Goal: Task Accomplishment & Management: Manage account settings

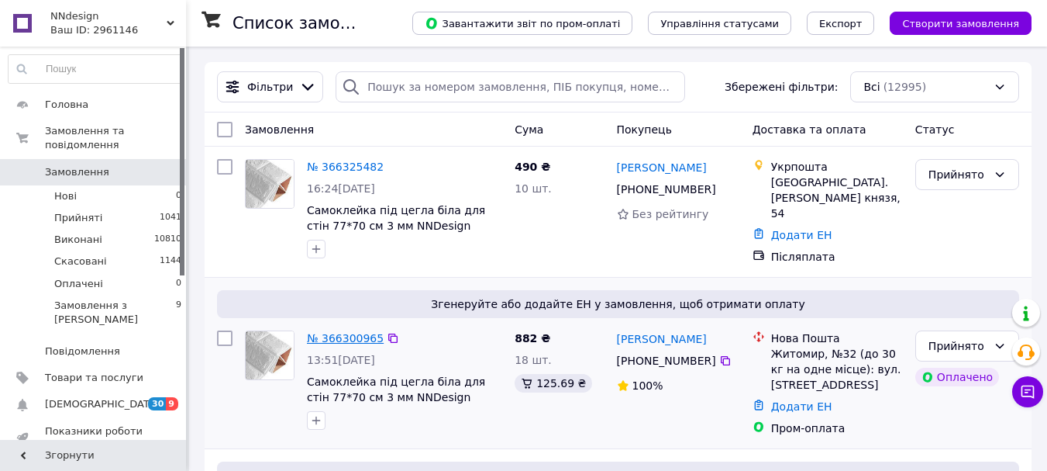
click at [349, 332] on link "№ 366300965" at bounding box center [345, 338] width 77 height 12
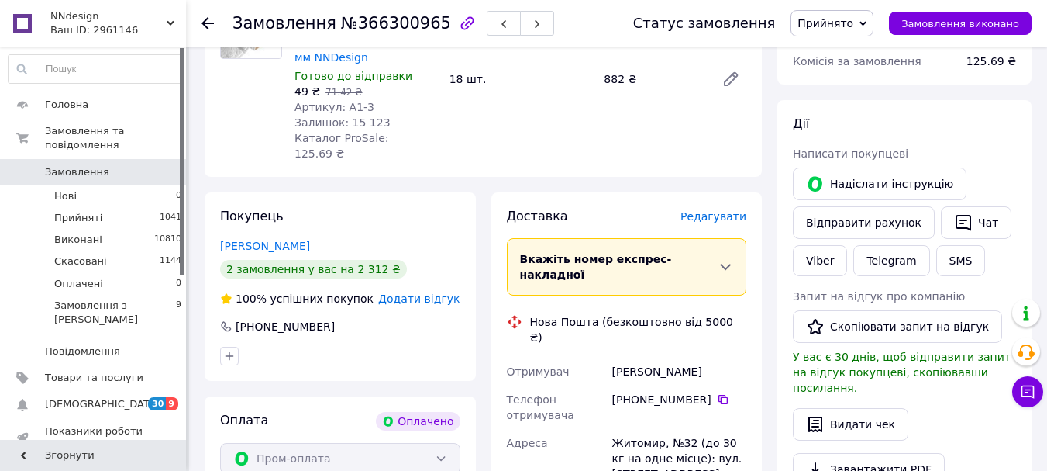
scroll to position [233, 0]
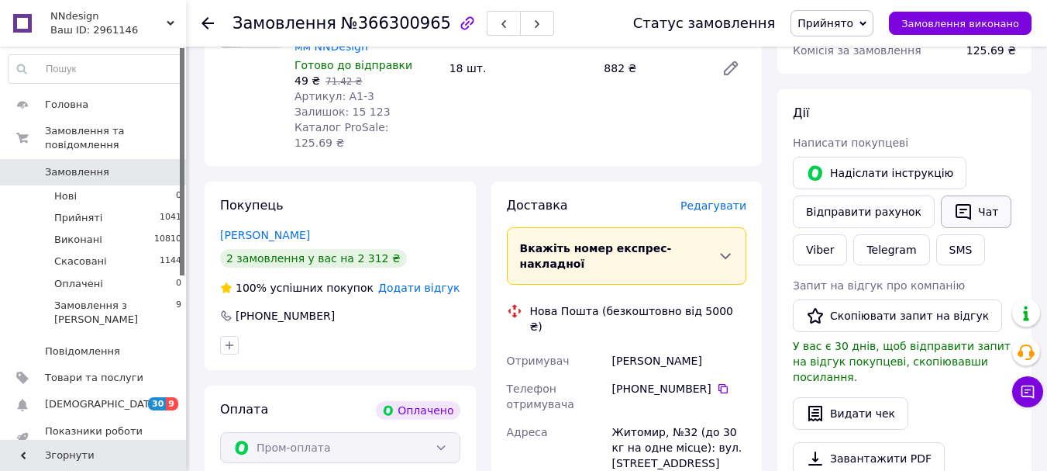
click at [962, 216] on button "Чат" at bounding box center [976, 211] width 71 height 33
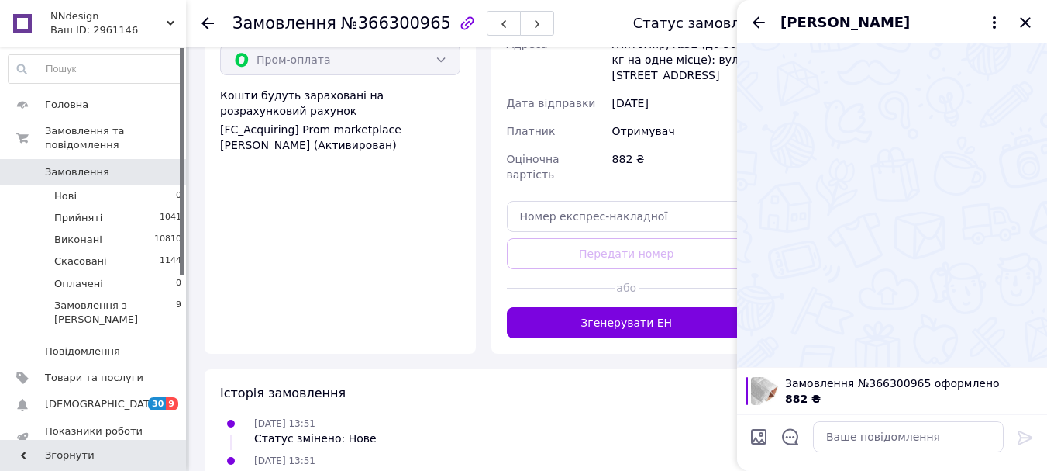
scroll to position [688, 0]
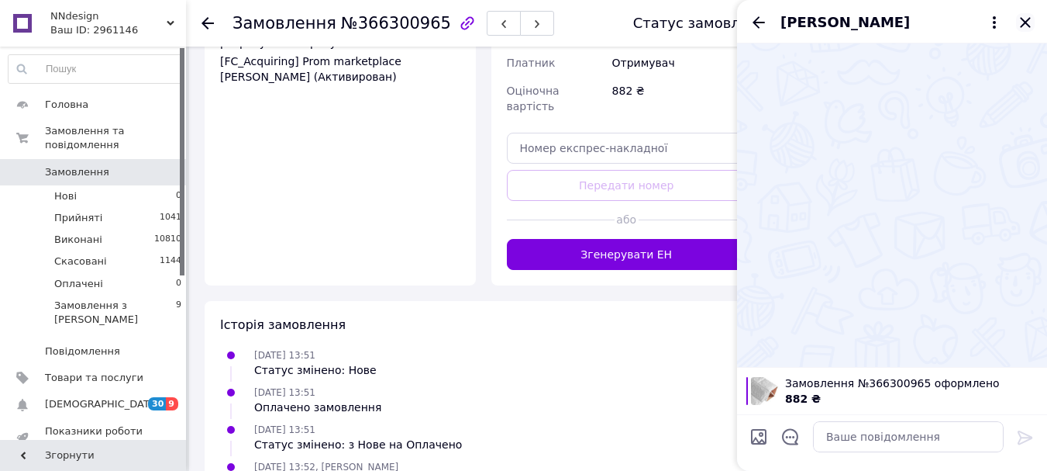
click at [1026, 22] on icon "Закрити" at bounding box center [1025, 22] width 10 height 10
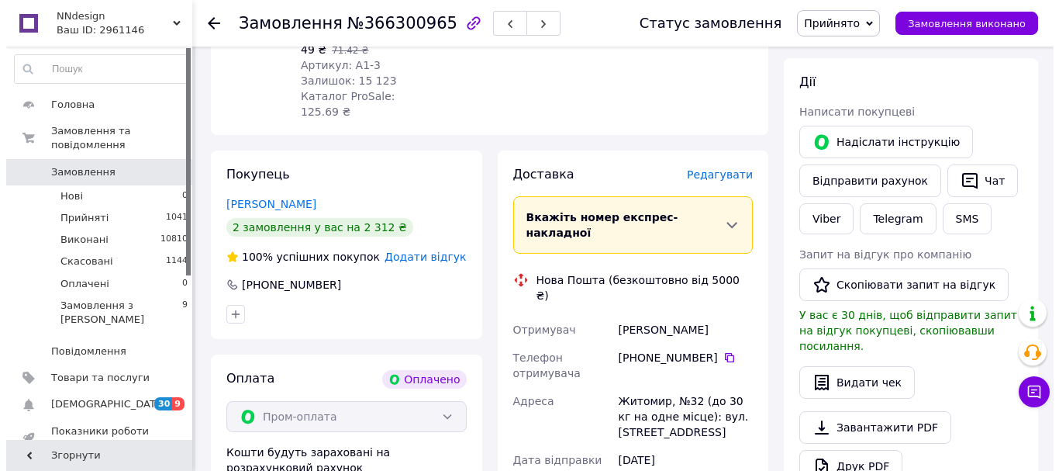
scroll to position [223, 0]
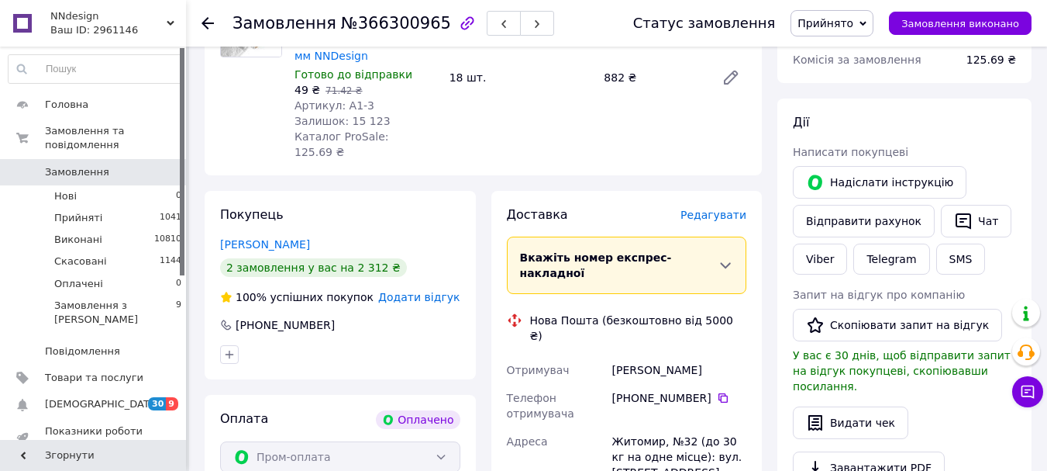
click at [716, 209] on span "Редагувати" at bounding box center [714, 215] width 66 height 12
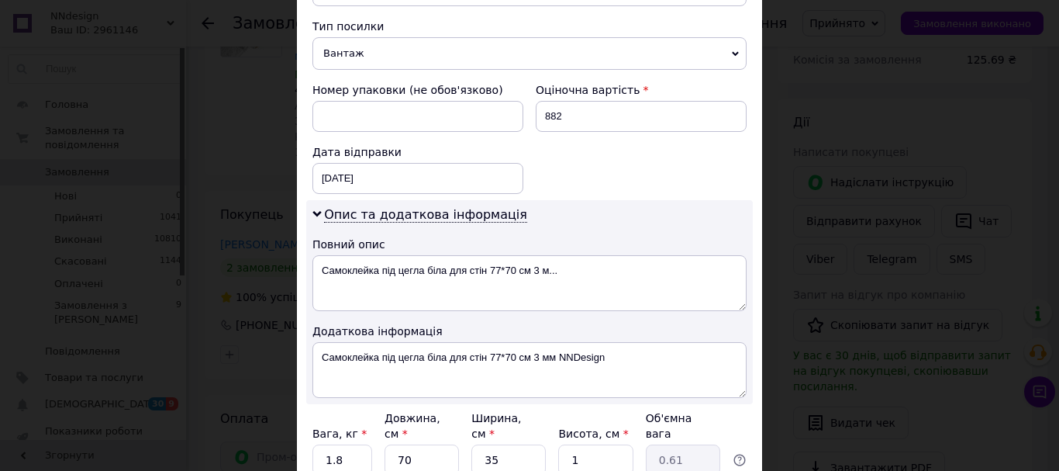
scroll to position [698, 0]
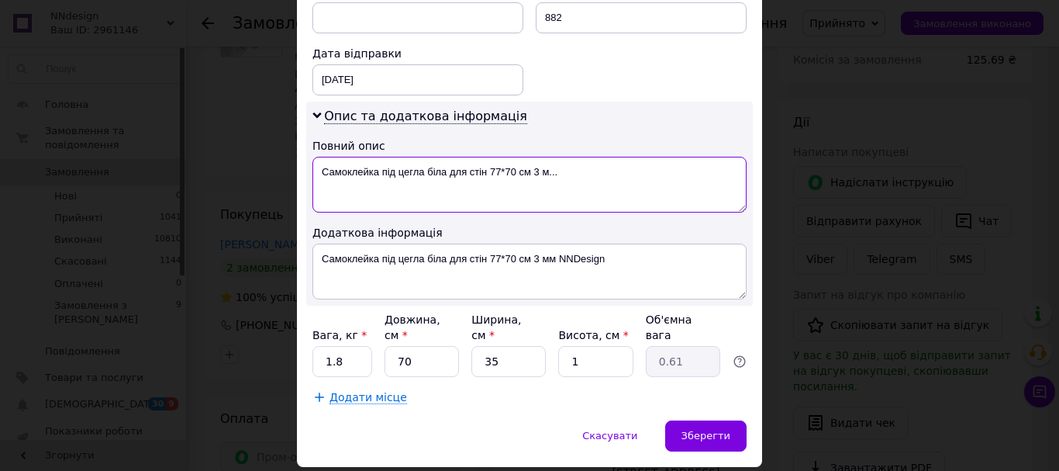
click at [587, 180] on textarea "Самоклейка під цегла біла для стін 77*70 см 3 м..." at bounding box center [529, 185] width 434 height 56
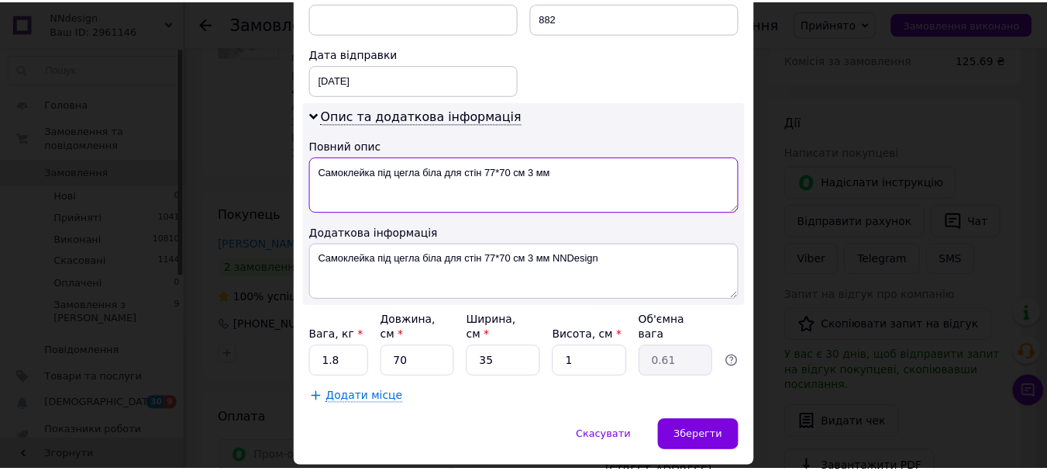
scroll to position [733, 0]
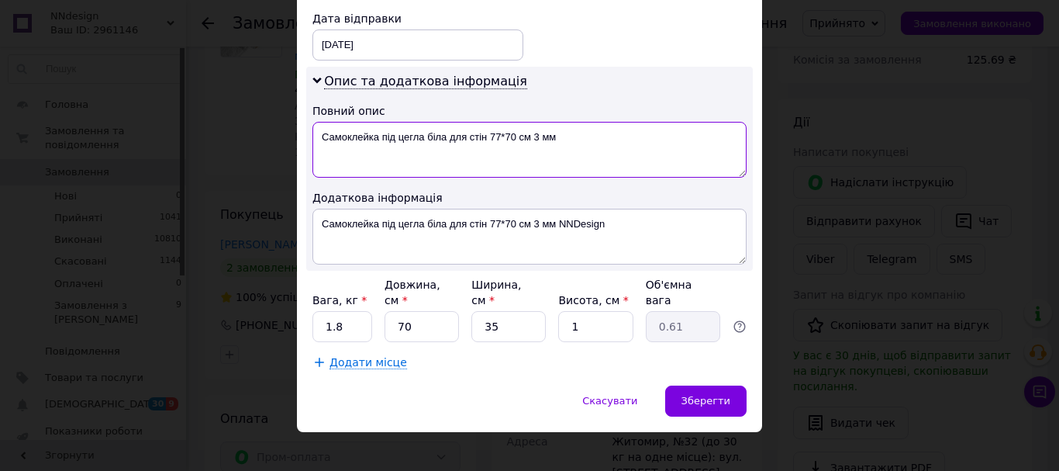
type textarea "Самоклейка під цегла біла для стін 77*70 см 3 мм"
click at [592, 311] on input "1" at bounding box center [595, 326] width 74 height 31
type input "14"
type input "8.57"
type input "14"
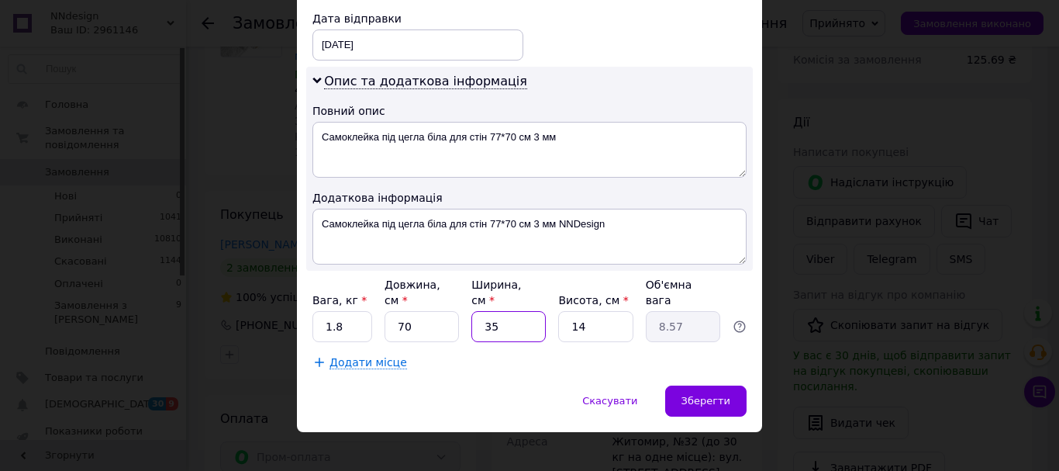
click at [517, 314] on input "35" at bounding box center [508, 326] width 74 height 31
type input "3"
type input "0.74"
type input "30"
type input "7.35"
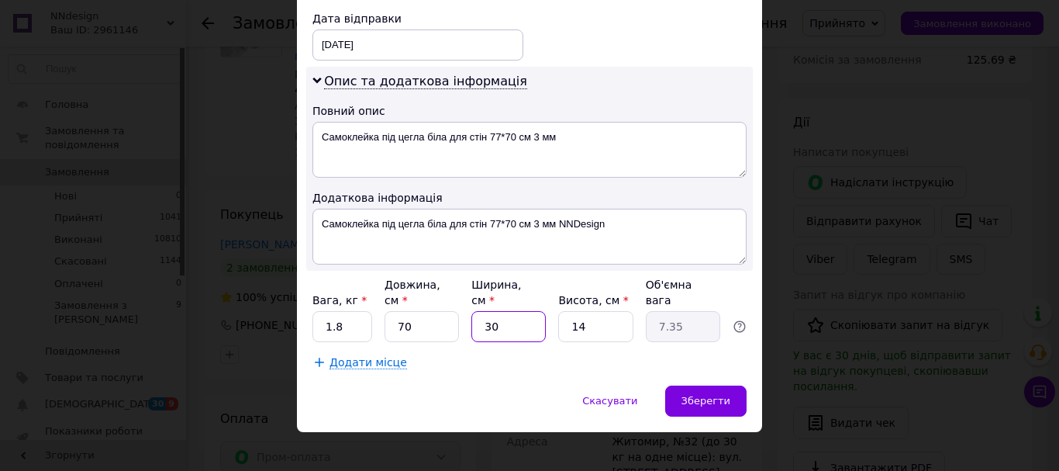
type input "30"
click at [353, 311] on input "1.8" at bounding box center [342, 326] width 60 height 31
type input "1"
type input "2"
drag, startPoint x: 699, startPoint y: 383, endPoint x: 708, endPoint y: 376, distance: 11.0
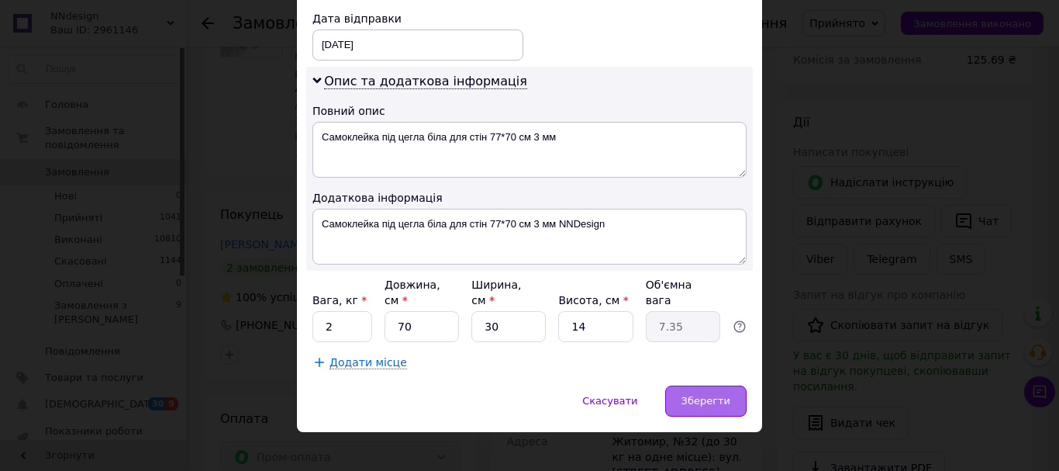
click at [701, 395] on span "Зберегти" at bounding box center [705, 401] width 49 height 12
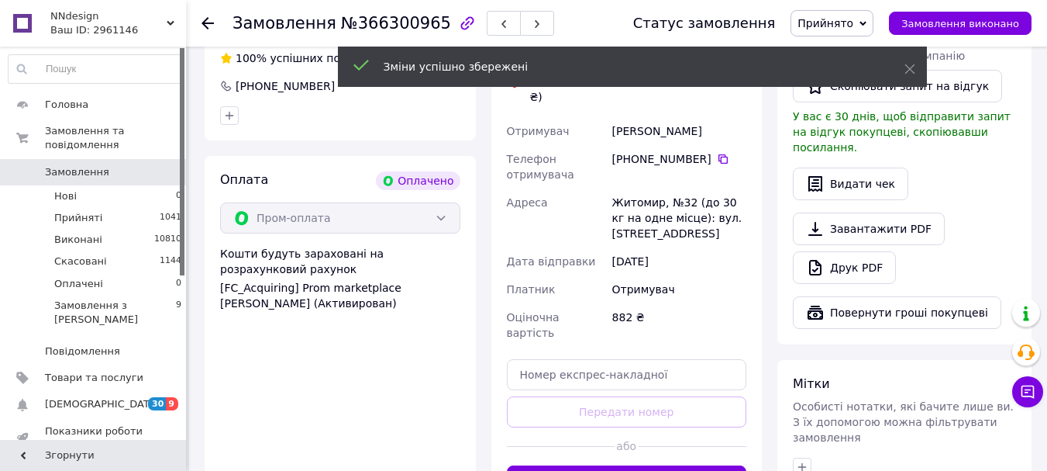
scroll to position [533, 0]
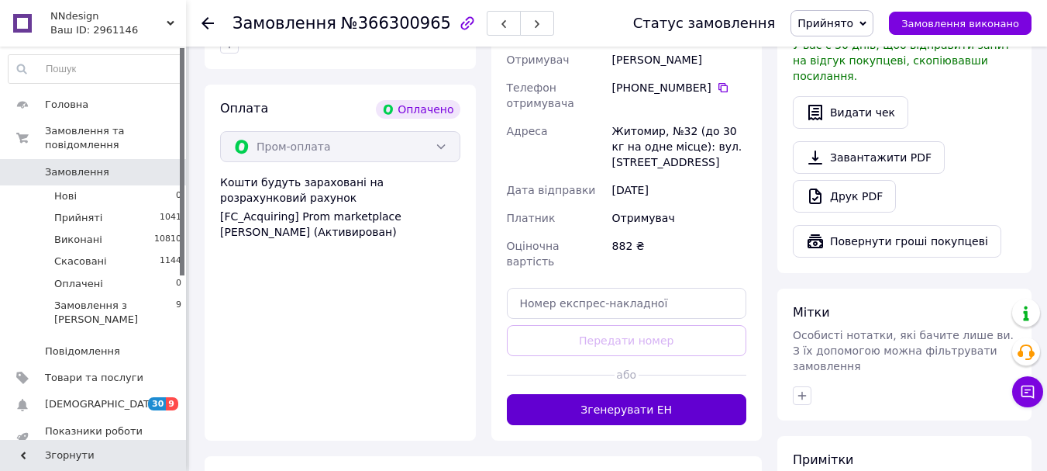
click at [606, 394] on button "Згенерувати ЕН" at bounding box center [627, 409] width 240 height 31
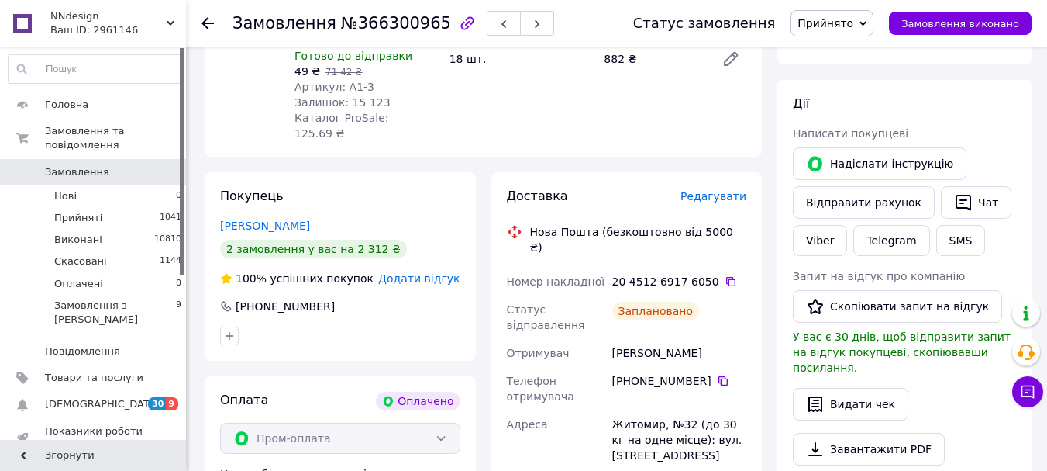
scroll to position [223, 0]
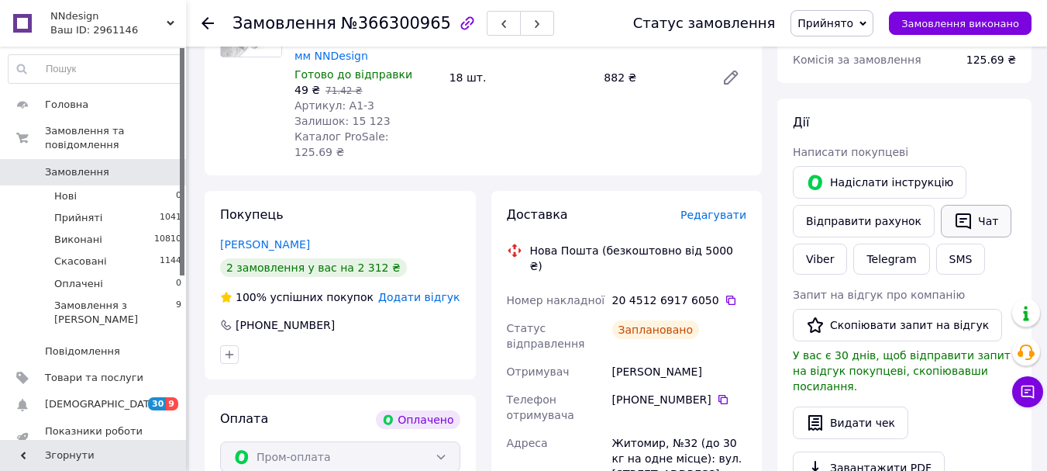
click at [969, 225] on button "Чат" at bounding box center [976, 221] width 71 height 33
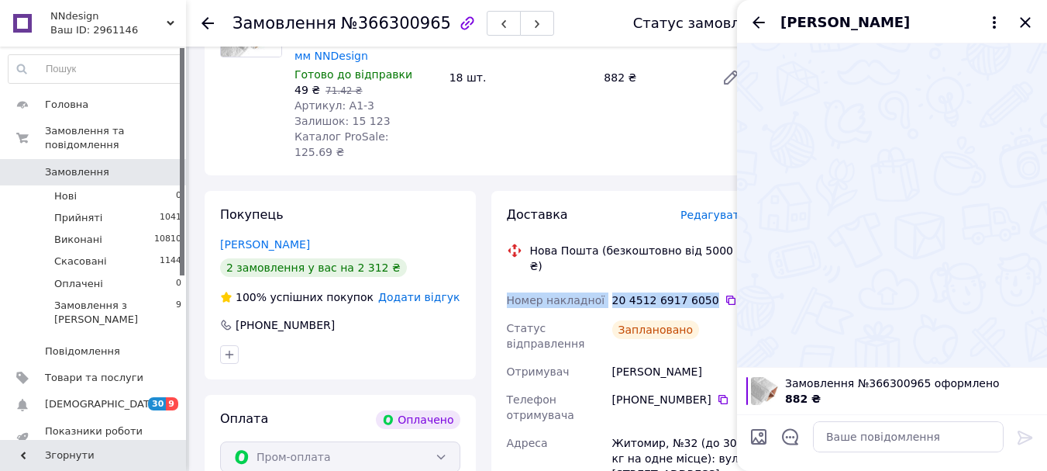
drag, startPoint x: 508, startPoint y: 271, endPoint x: 702, endPoint y: 271, distance: 193.8
click at [702, 286] on div "Номер накладної 20 4512 6917 6050   Статус відправлення Заплановано Отримувач […" at bounding box center [627, 458] width 247 height 344
copy div "Номер накладної 20 4512 6917 6050"
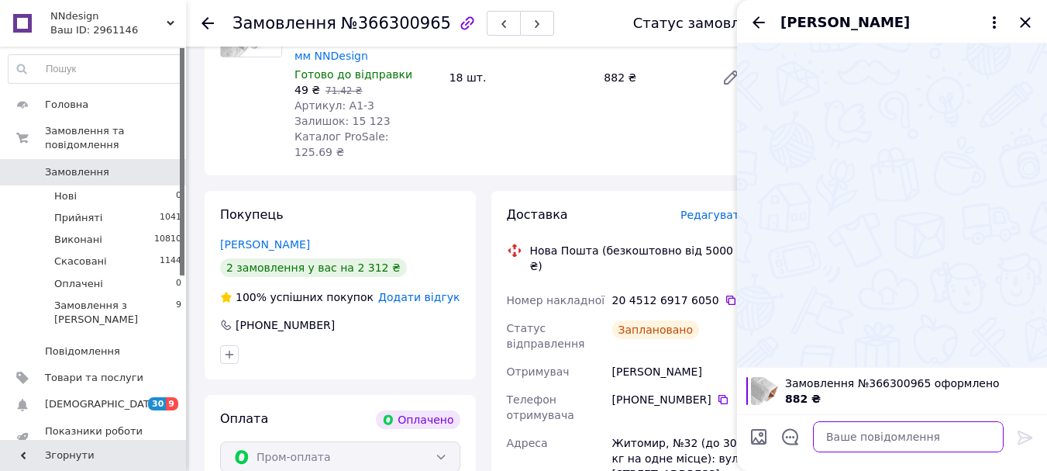
click at [863, 434] on textarea at bounding box center [908, 436] width 191 height 31
paste textarea "Номер накладної 20 4512 6917 6050"
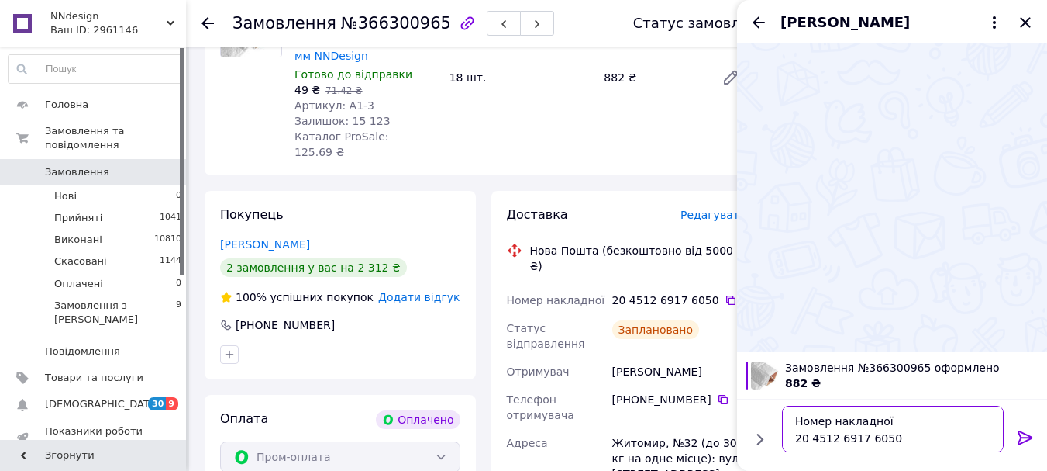
type textarea "Номер накладної 20 4512 6917 6050"
click at [1026, 440] on icon at bounding box center [1025, 437] width 15 height 14
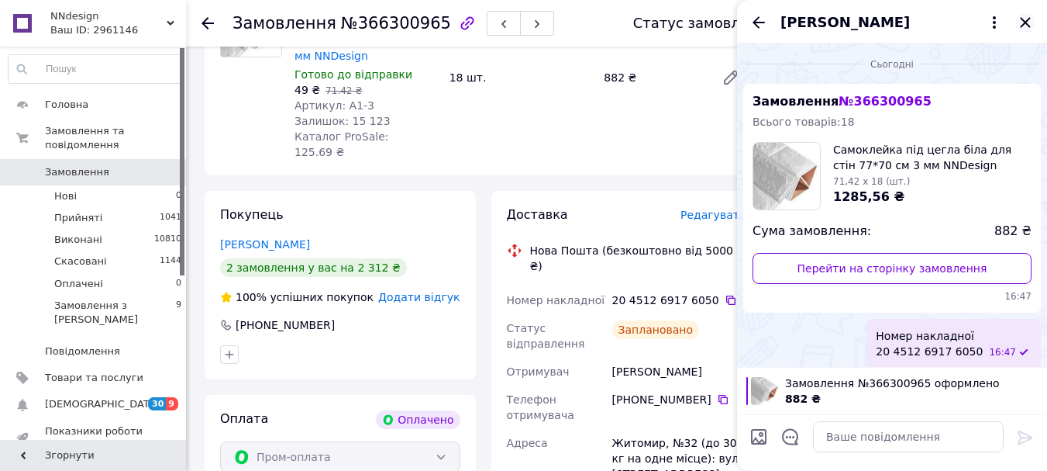
click at [1025, 26] on icon "Закрити" at bounding box center [1025, 22] width 19 height 19
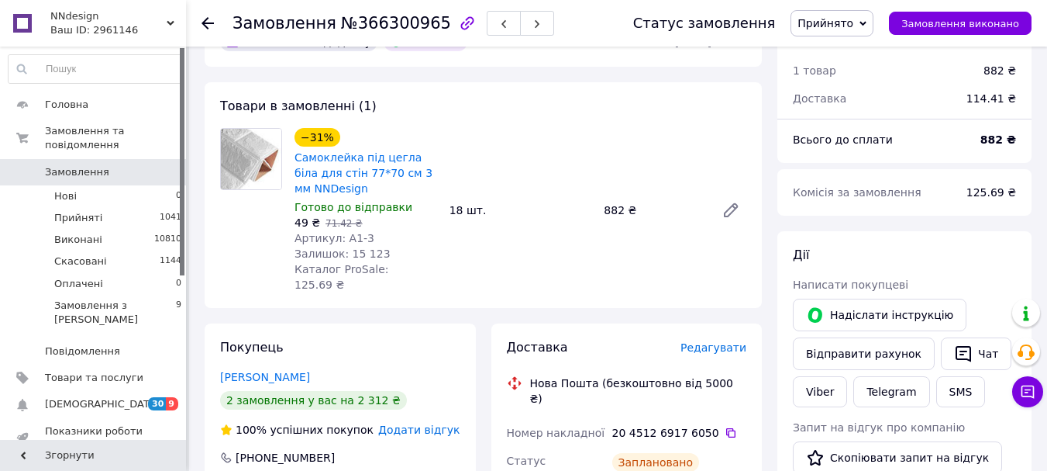
scroll to position [0, 0]
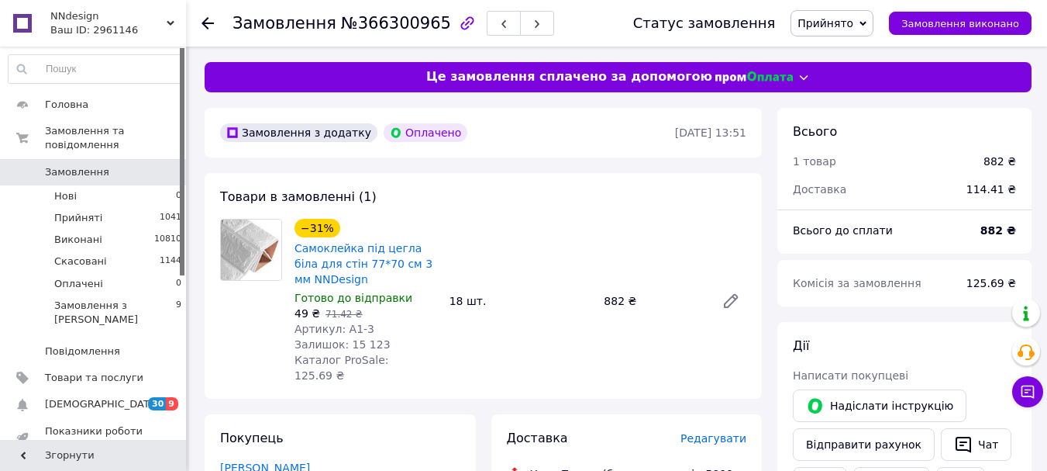
click at [376, 25] on span "№366300965" at bounding box center [396, 23] width 110 height 19
copy span "366300965"
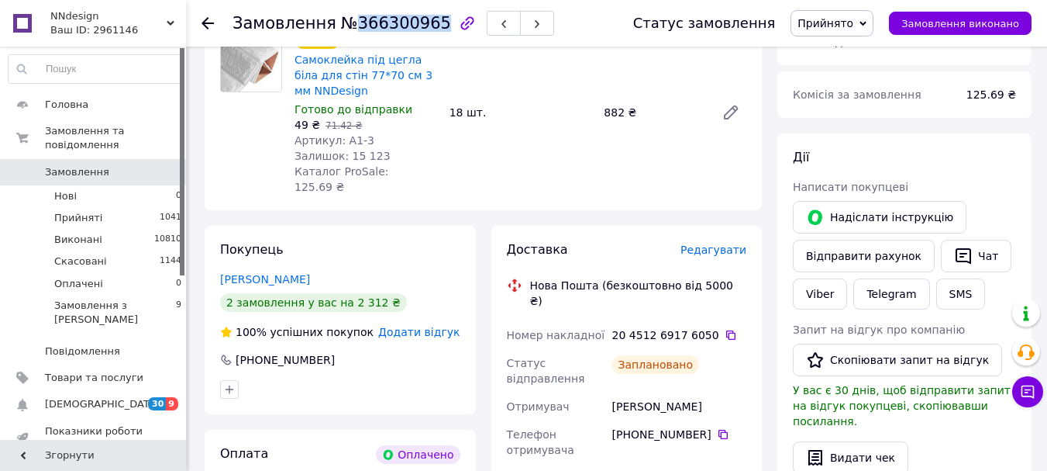
scroll to position [233, 0]
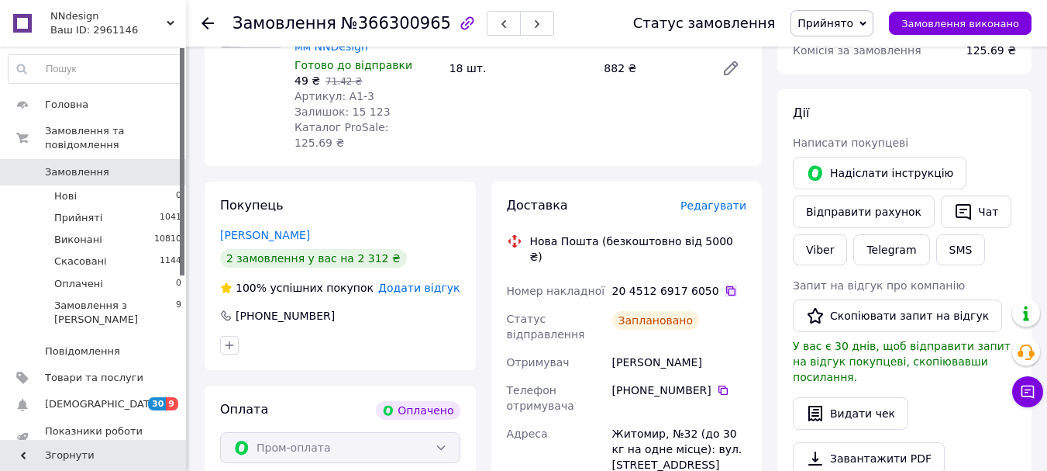
click at [725, 285] on icon at bounding box center [731, 291] width 12 height 12
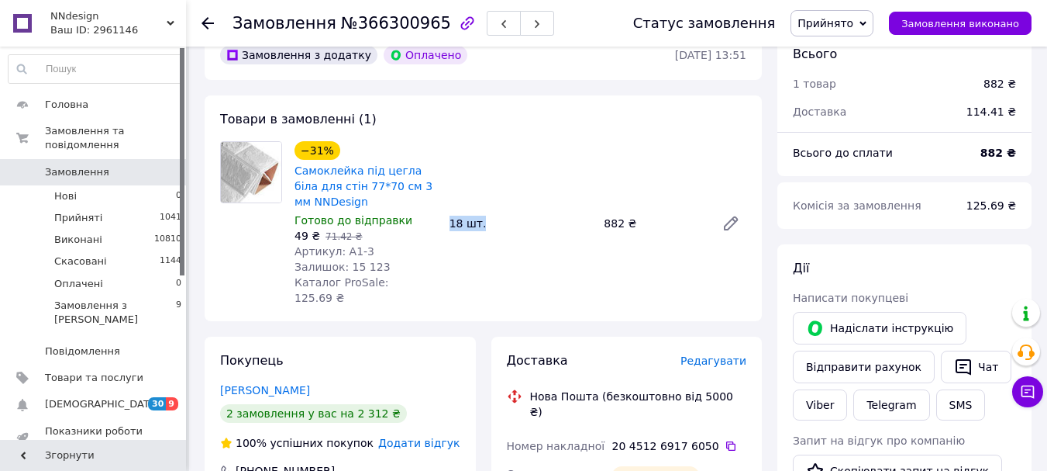
drag, startPoint x: 495, startPoint y: 213, endPoint x: 447, endPoint y: 216, distance: 48.1
click at [447, 216] on div "18 шт." at bounding box center [520, 223] width 155 height 22
copy div "18 шт."
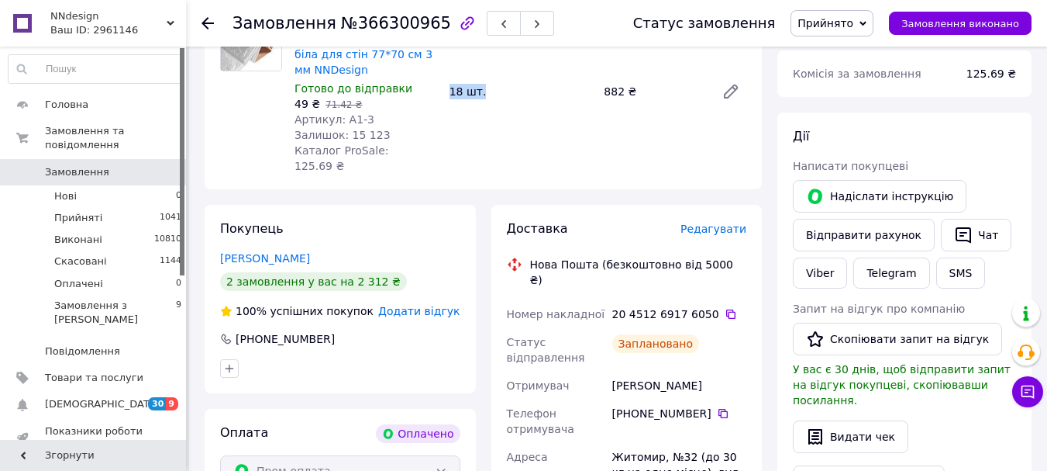
scroll to position [233, 0]
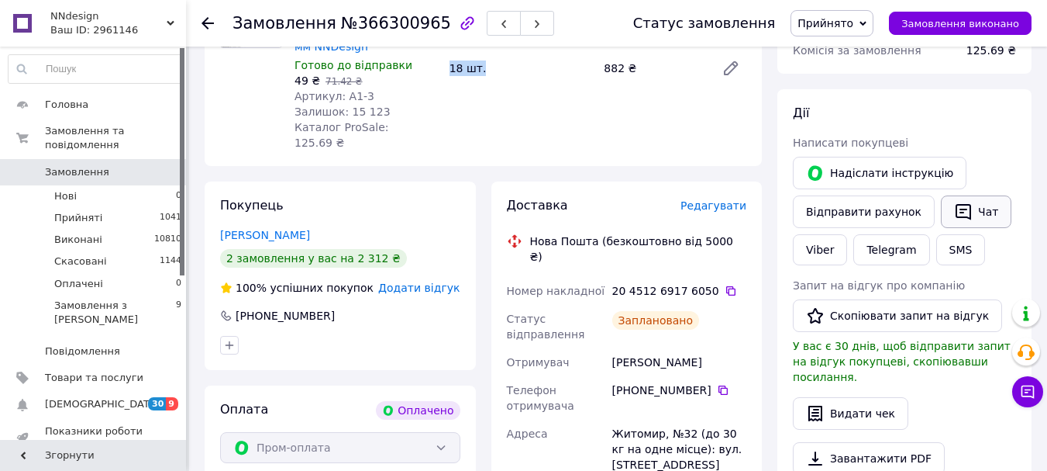
click at [978, 212] on button "Чат" at bounding box center [976, 211] width 71 height 33
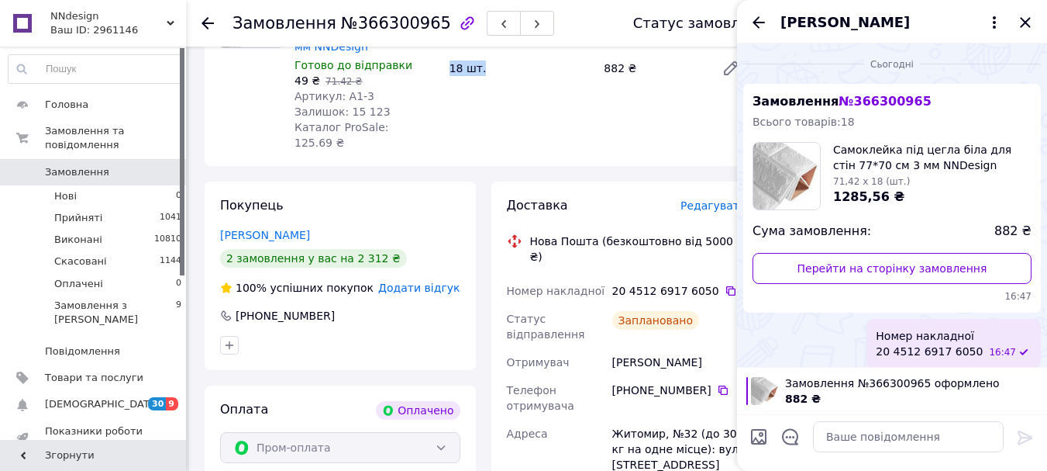
scroll to position [8, 0]
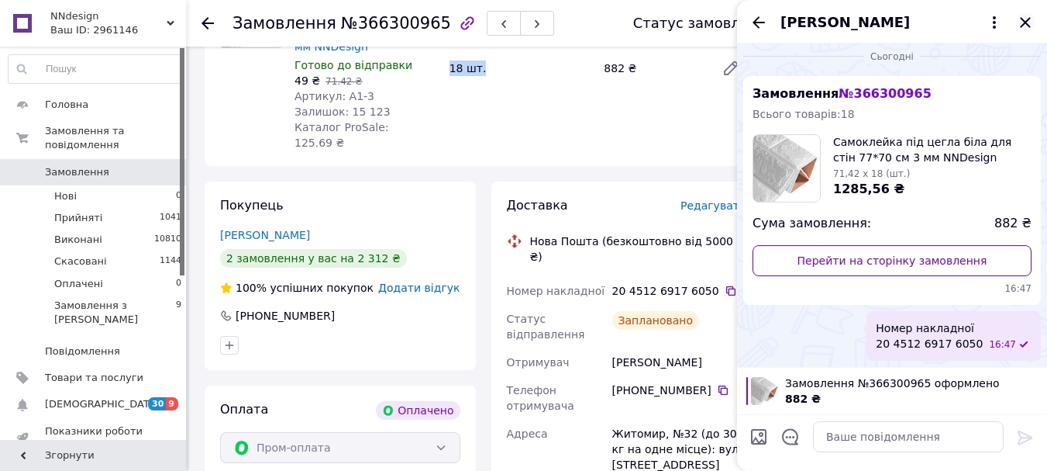
click at [1026, 22] on icon "Закрити" at bounding box center [1025, 22] width 10 height 10
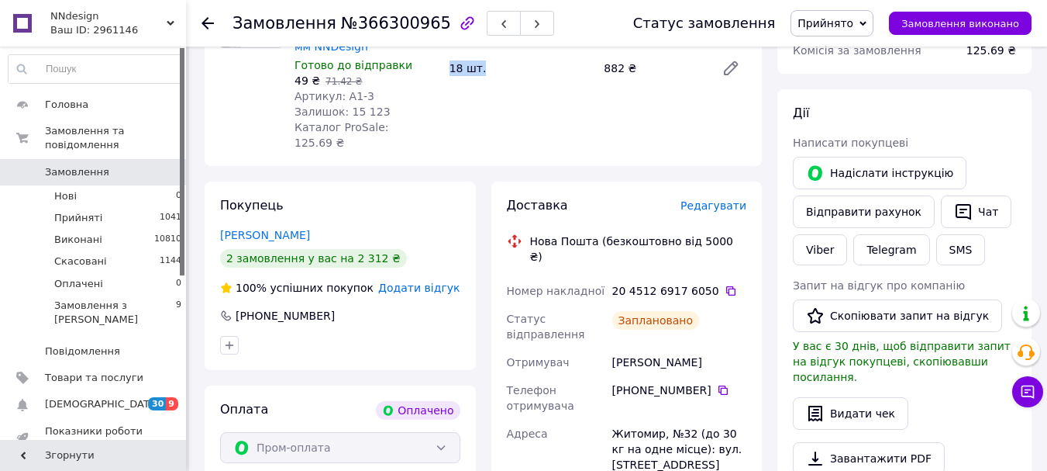
click at [852, 27] on span "Прийнято" at bounding box center [826, 23] width 56 height 12
click at [845, 60] on li "Виконано" at bounding box center [832, 54] width 81 height 23
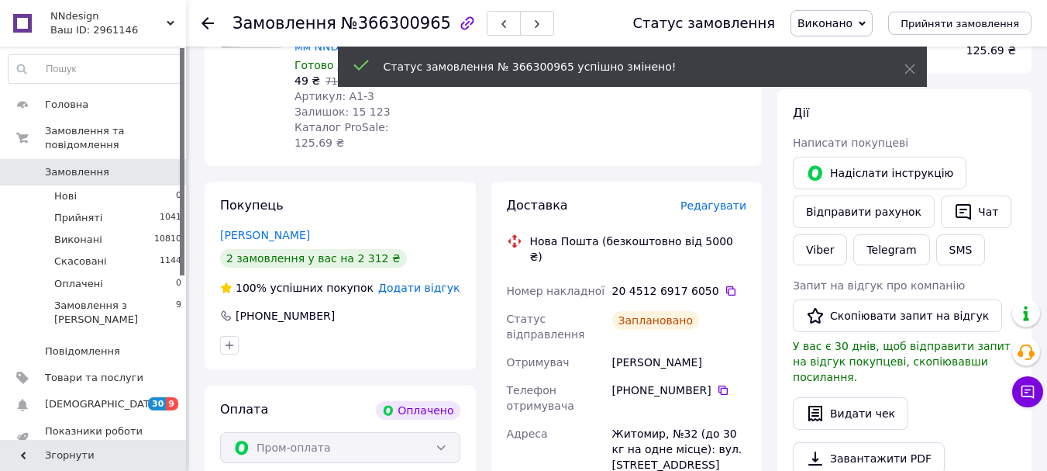
click at [209, 23] on use at bounding box center [208, 23] width 12 height 12
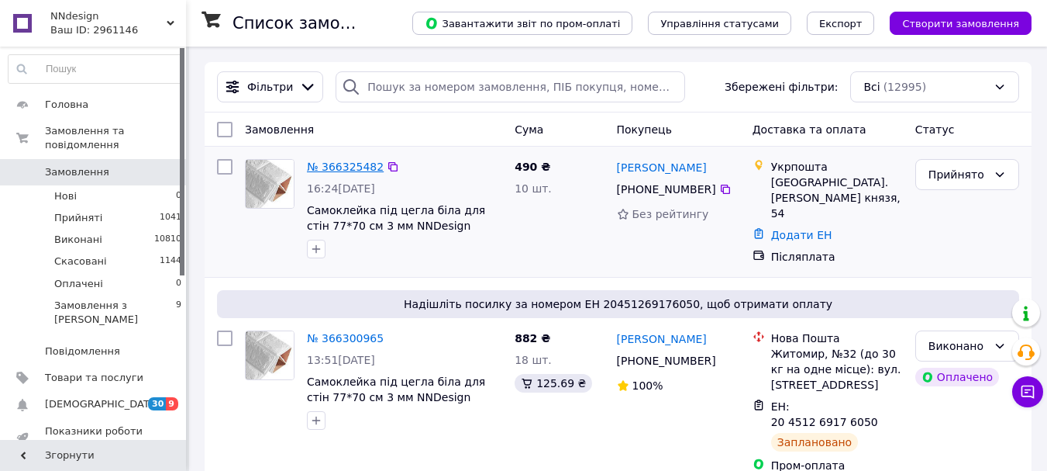
click at [329, 167] on link "№ 366325482" at bounding box center [345, 166] width 77 height 12
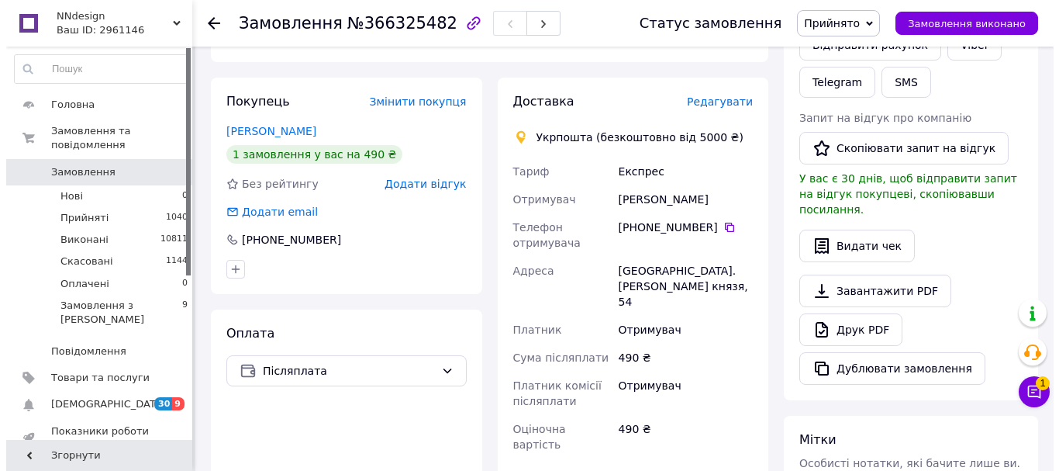
scroll to position [310, 0]
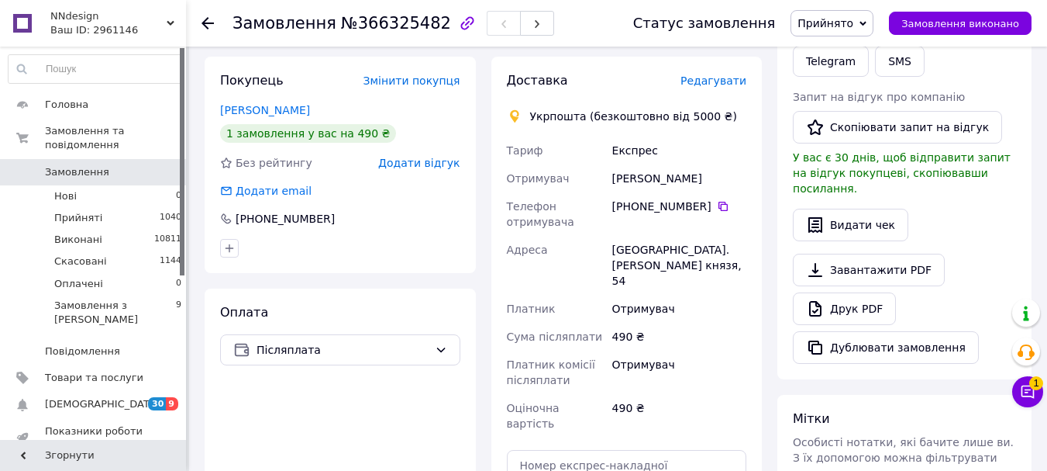
click at [716, 80] on span "Редагувати" at bounding box center [714, 80] width 66 height 12
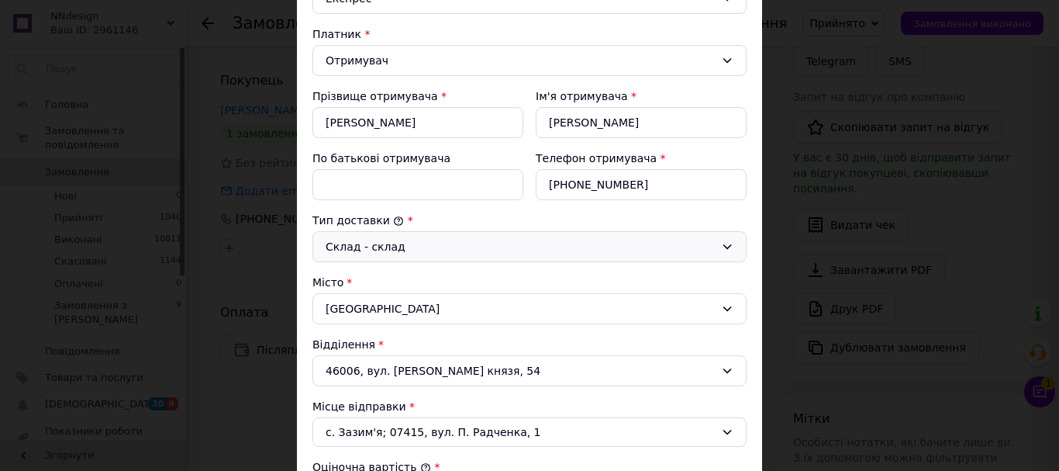
scroll to position [233, 0]
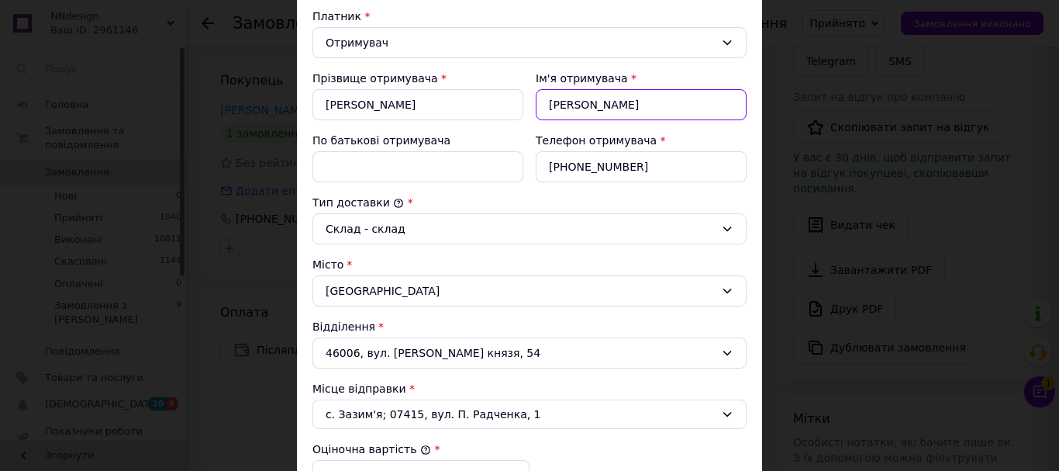
drag, startPoint x: 606, startPoint y: 108, endPoint x: 538, endPoint y: 107, distance: 68.2
click at [538, 107] on input "[PERSON_NAME]" at bounding box center [641, 104] width 211 height 31
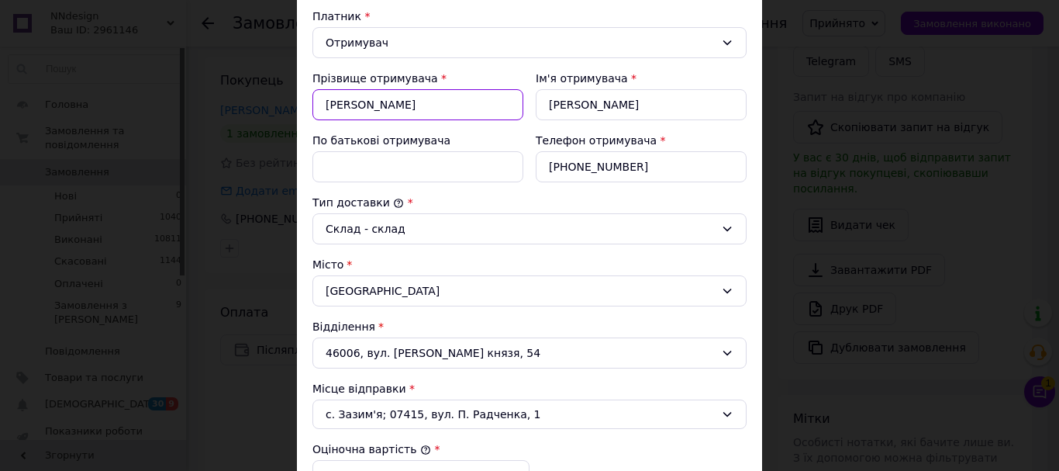
drag, startPoint x: 399, startPoint y: 105, endPoint x: 319, endPoint y: 103, distance: 80.7
click at [319, 103] on input "[PERSON_NAME]" at bounding box center [417, 104] width 211 height 31
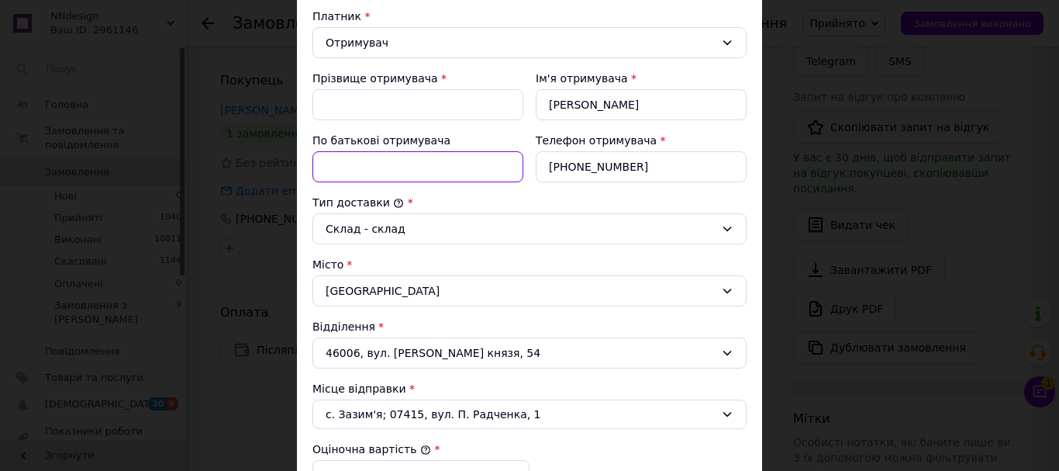
click at [350, 165] on input "По батькові отримувача" at bounding box center [417, 166] width 211 height 31
paste input "[PERSON_NAME]"
type input "[PERSON_NAME]"
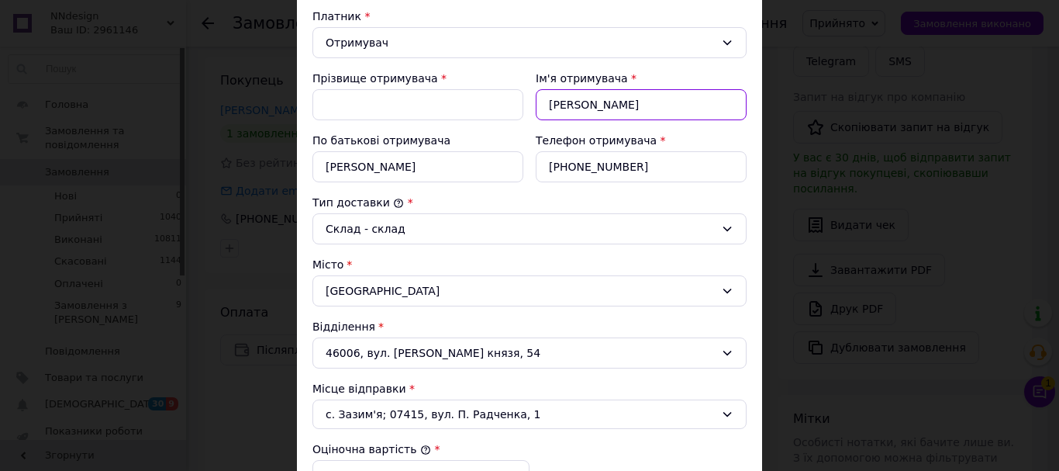
drag, startPoint x: 601, startPoint y: 105, endPoint x: 544, endPoint y: 105, distance: 56.6
click at [544, 105] on input "[PERSON_NAME]" at bounding box center [641, 104] width 211 height 31
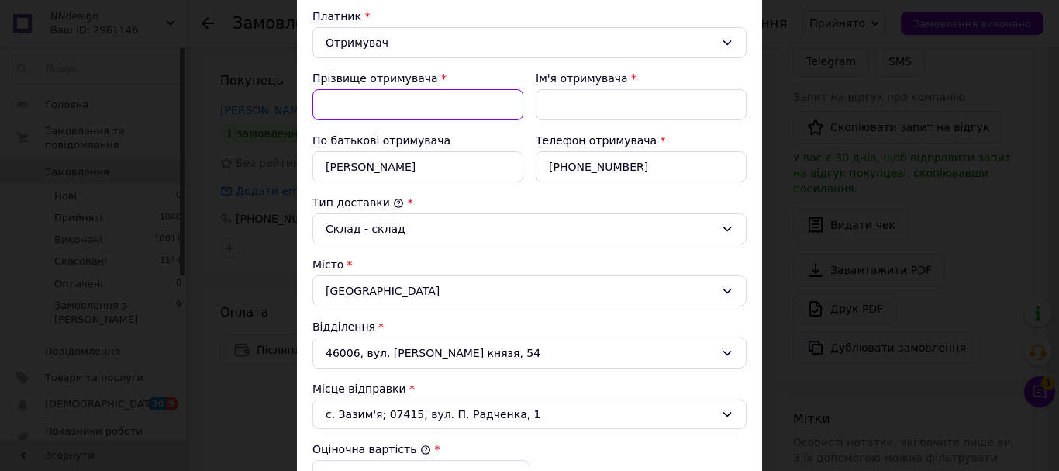
click at [433, 98] on input "Прізвище отримувача" at bounding box center [417, 104] width 211 height 31
paste input "[PERSON_NAME]"
type input "[PERSON_NAME]"
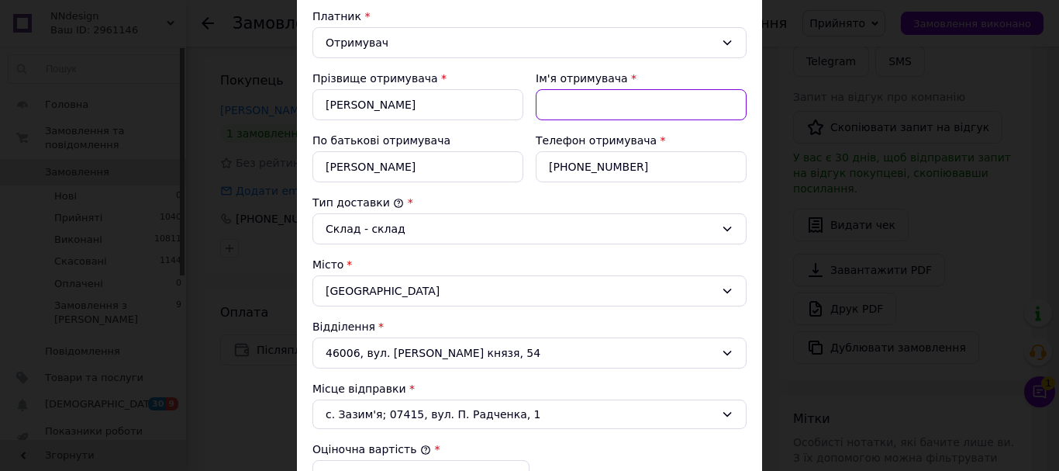
click at [563, 107] on input "Ім'я отримувача" at bounding box center [641, 104] width 211 height 31
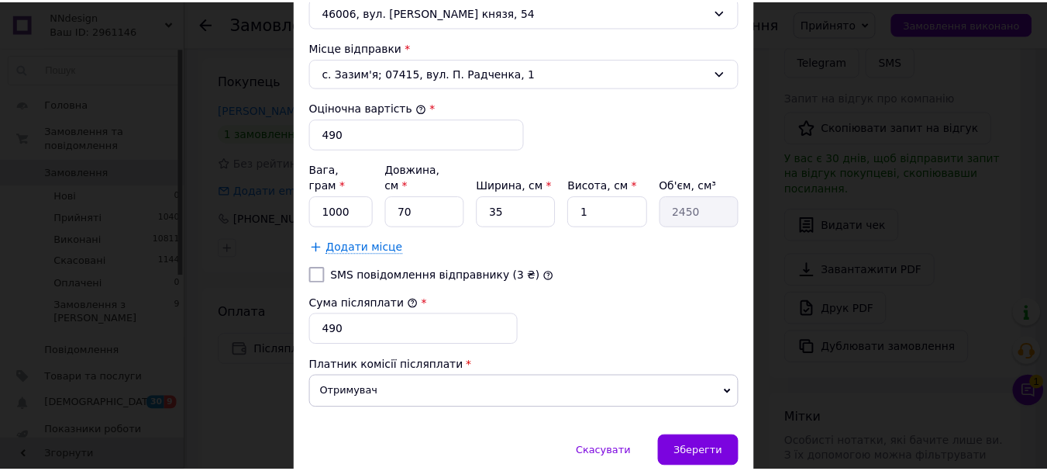
scroll to position [620, 0]
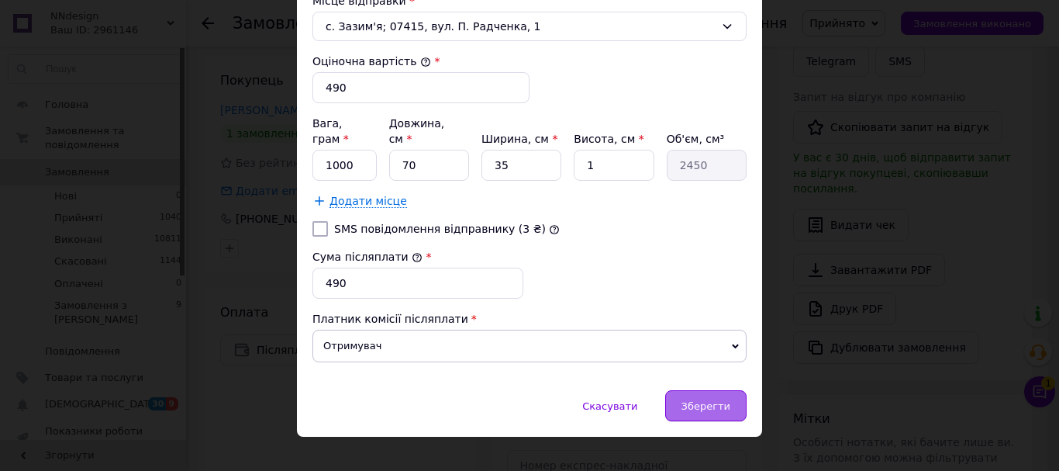
type input "[PERSON_NAME]"
click at [717, 400] on span "Зберегти" at bounding box center [705, 406] width 49 height 12
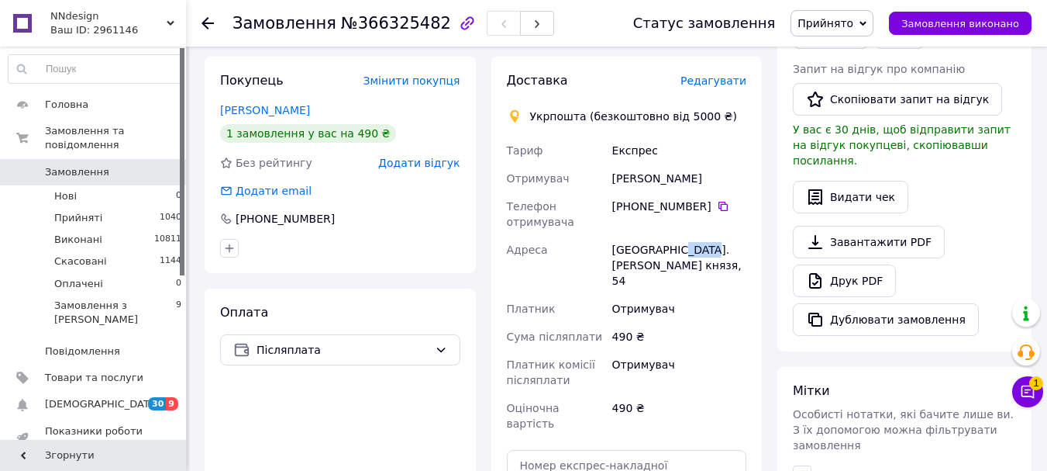
drag, startPoint x: 668, startPoint y: 249, endPoint x: 696, endPoint y: 248, distance: 27.9
click at [696, 248] on div "[GEOGRAPHIC_DATA]. [PERSON_NAME] князя, 54" at bounding box center [679, 265] width 140 height 59
copy div "46006"
drag, startPoint x: 630, startPoint y: 319, endPoint x: 610, endPoint y: 321, distance: 20.2
click at [610, 323] on div "490 ₴" at bounding box center [679, 337] width 140 height 28
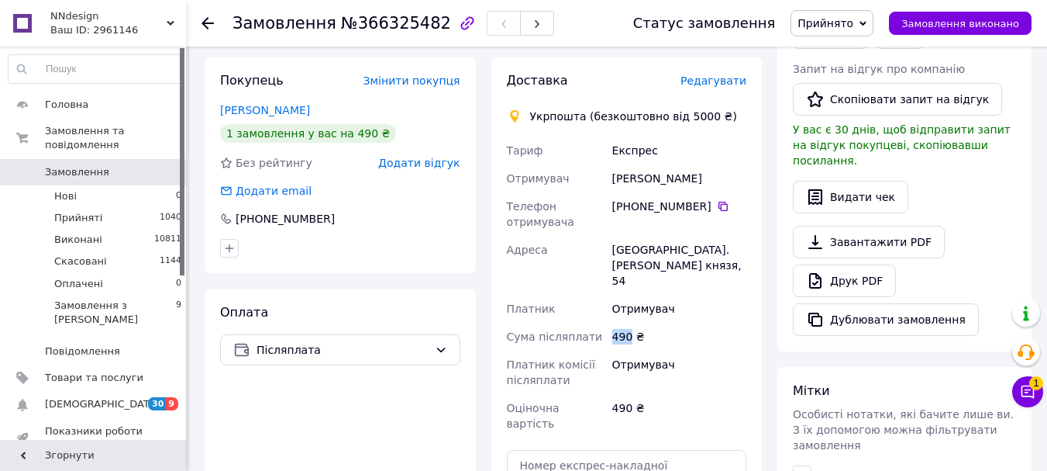
copy div "490"
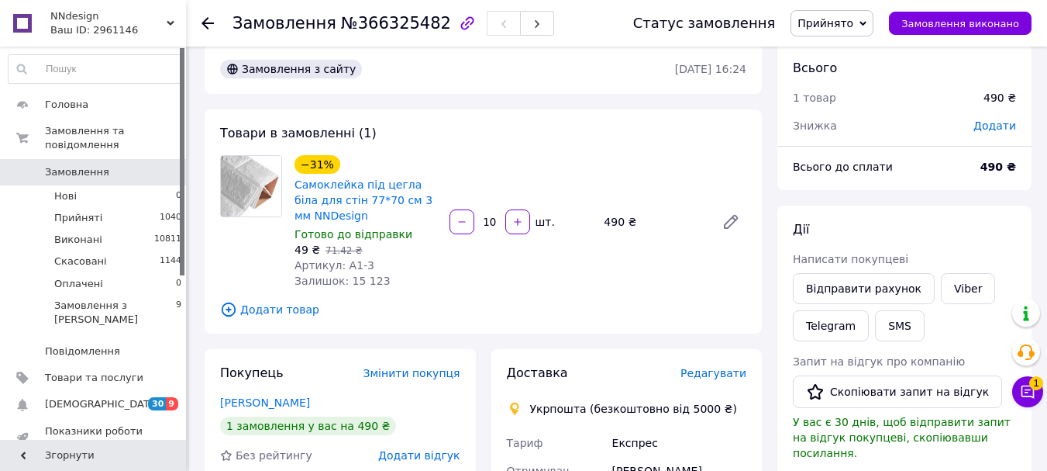
scroll to position [0, 0]
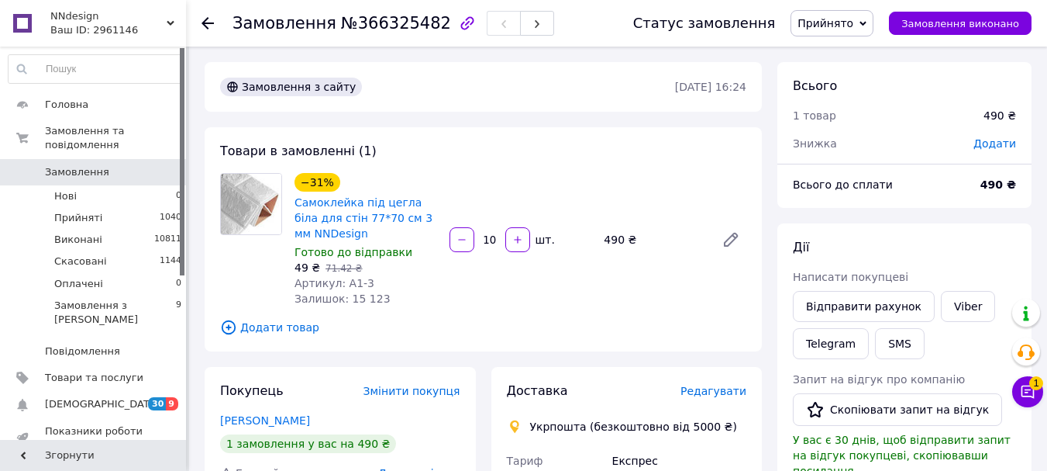
click at [372, 27] on span "№366325482" at bounding box center [396, 23] width 110 height 19
copy span "366325482"
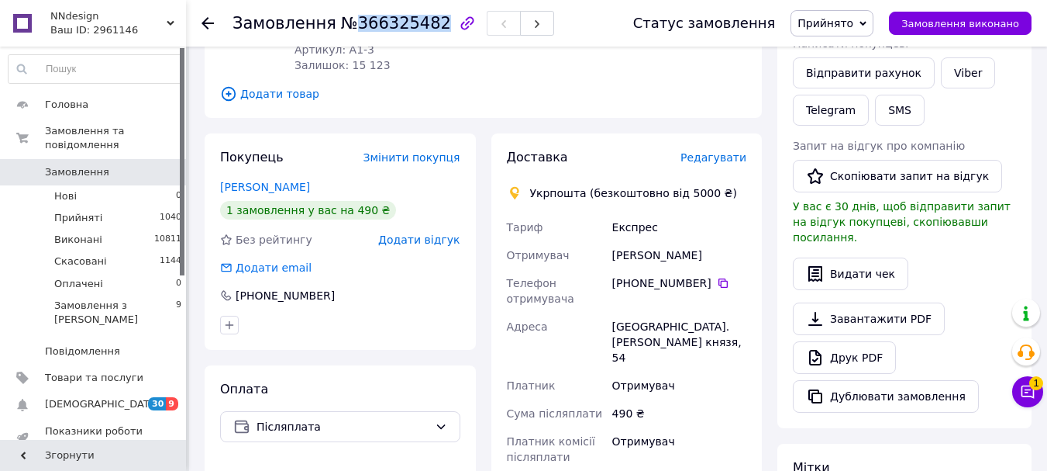
scroll to position [233, 0]
click at [719, 284] on icon at bounding box center [723, 283] width 9 height 9
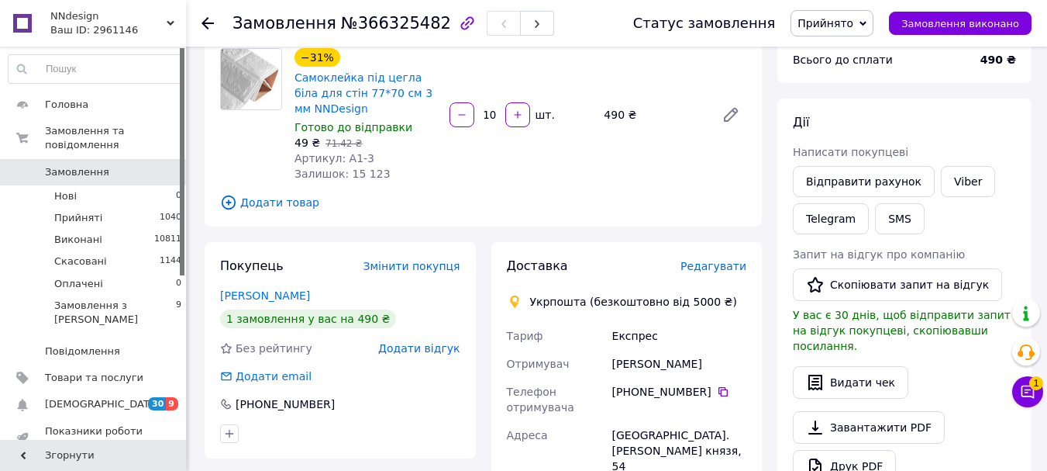
scroll to position [0, 0]
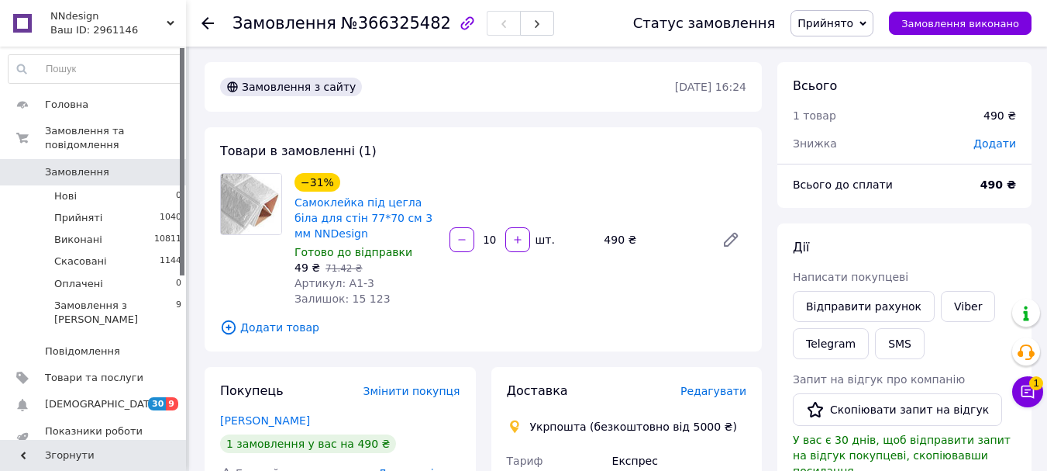
click at [378, 25] on span "№366325482" at bounding box center [396, 23] width 110 height 19
copy span "366325482"
click at [854, 22] on span "Прийнято" at bounding box center [826, 23] width 56 height 12
click at [840, 53] on li "Виконано" at bounding box center [832, 54] width 81 height 23
